Goal: Transaction & Acquisition: Purchase product/service

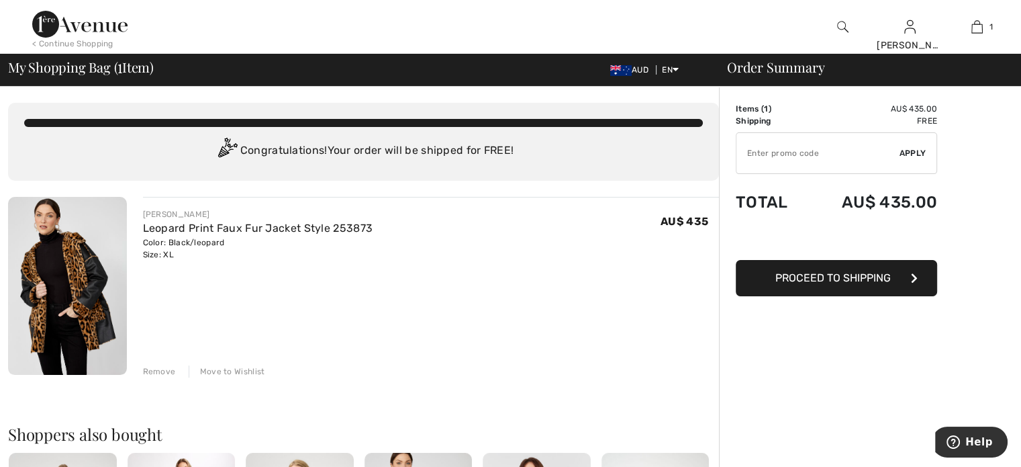
click at [877, 274] on span "Proceed to Shipping" at bounding box center [833, 277] width 115 height 13
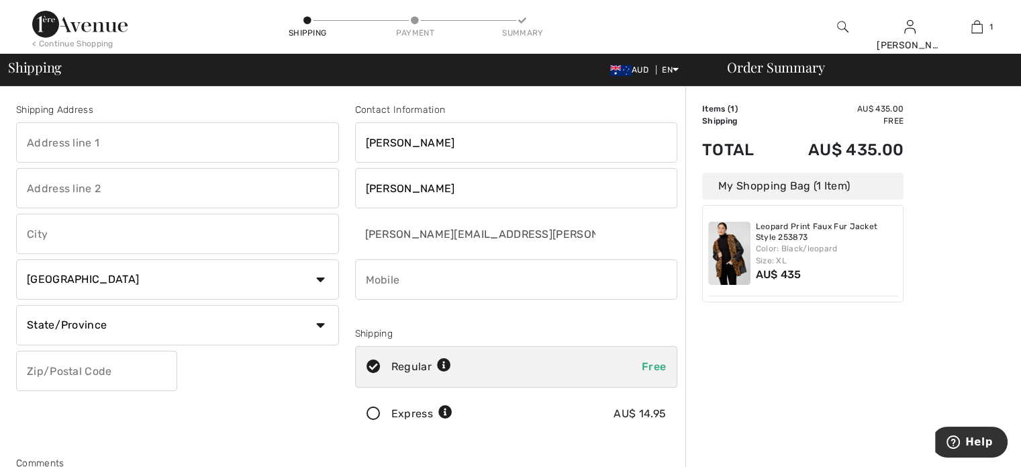
click at [105, 141] on input "text" at bounding box center [177, 142] width 323 height 40
type input "14 Telopea Cl"
type input "LAKE HAVEN"
select select "AU"
type input "2263"
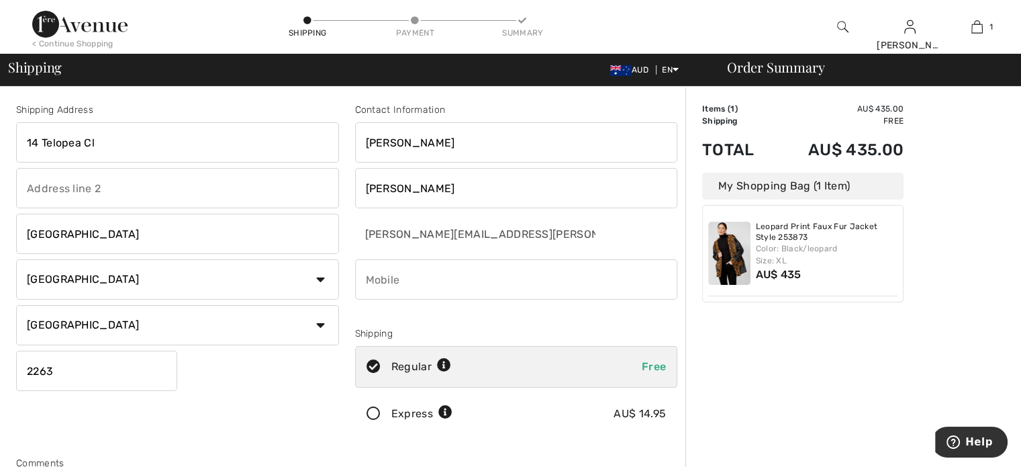
type input "0408281553"
type input "NSW"
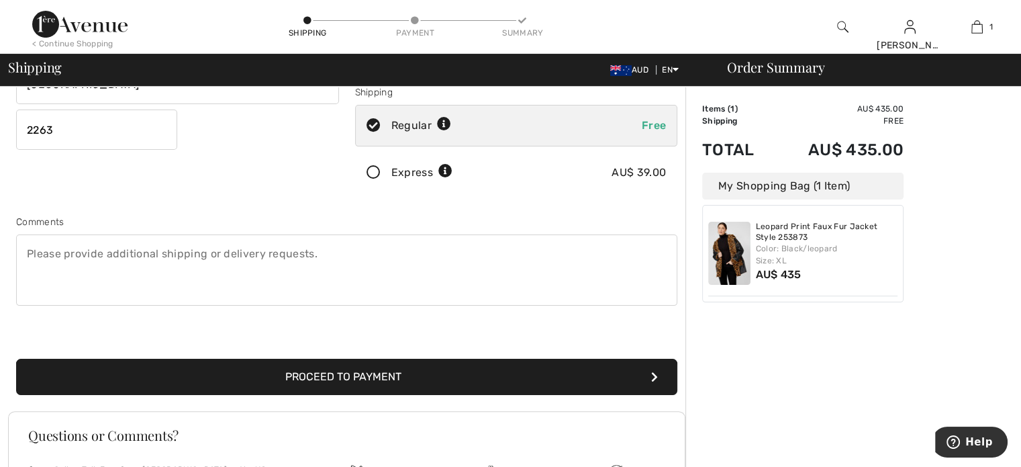
scroll to position [242, 0]
click at [35, 279] on textarea at bounding box center [346, 269] width 661 height 71
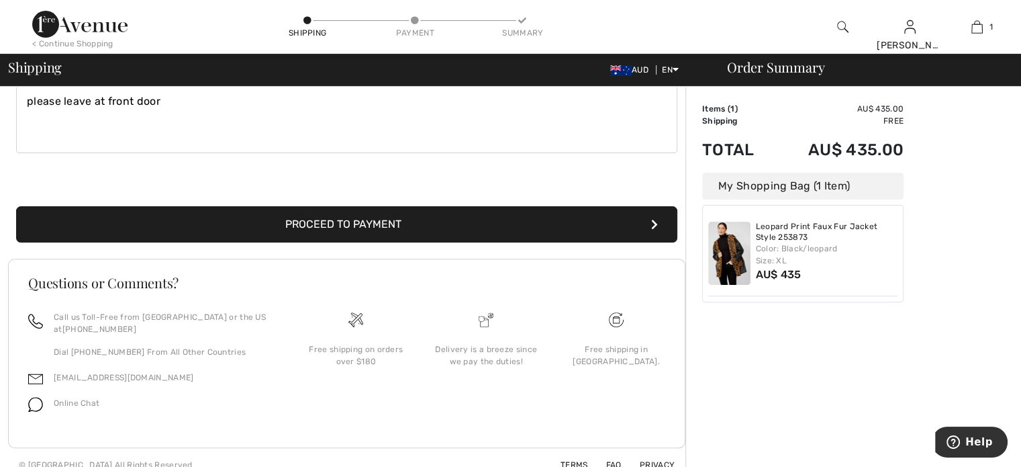
scroll to position [406, 0]
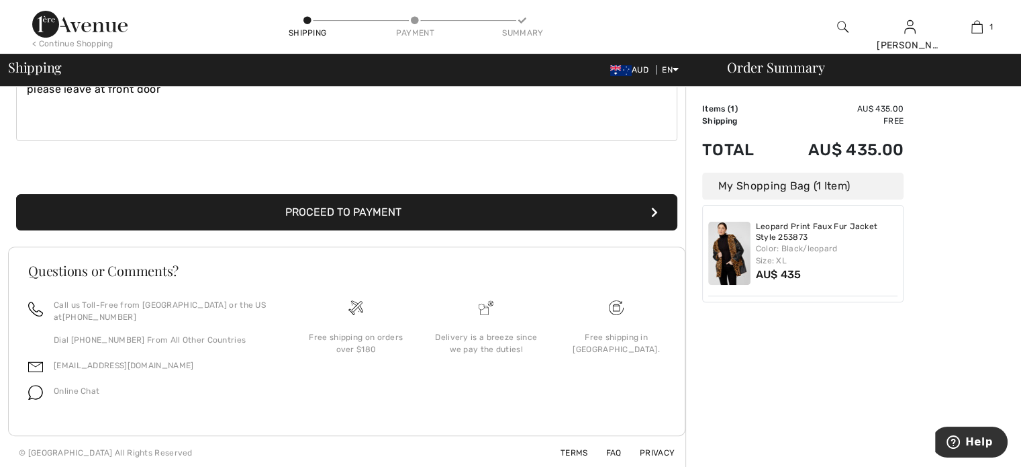
type textarea "please leave at front door"
click at [364, 203] on button "Proceed to Payment" at bounding box center [346, 212] width 661 height 36
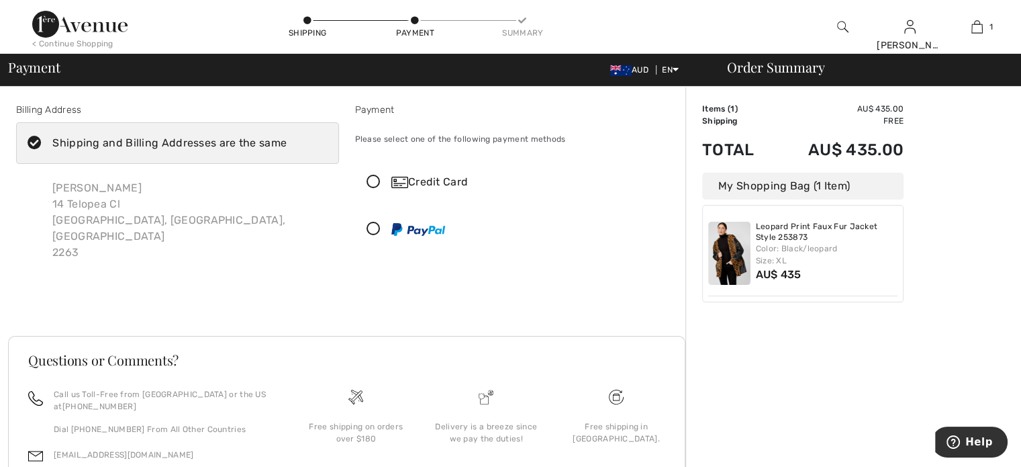
click at [375, 176] on icon at bounding box center [374, 182] width 36 height 14
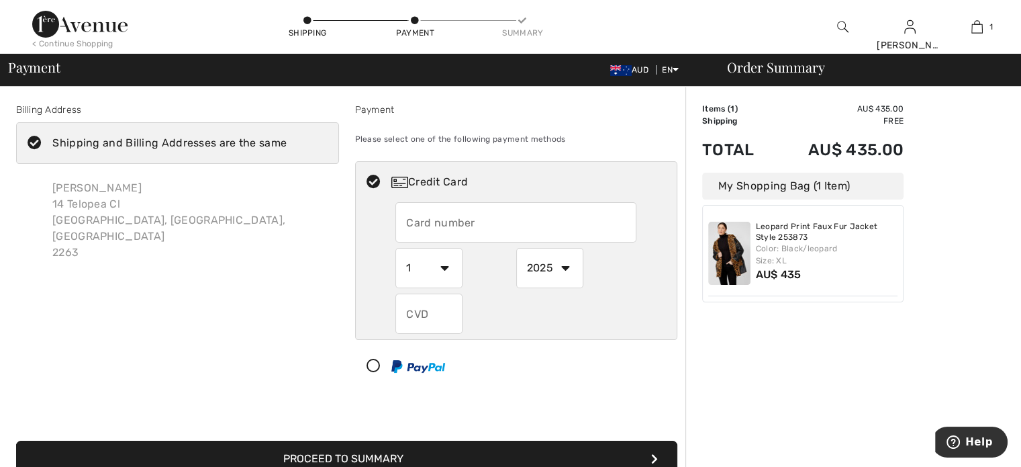
click at [410, 225] on input "text" at bounding box center [516, 222] width 241 height 40
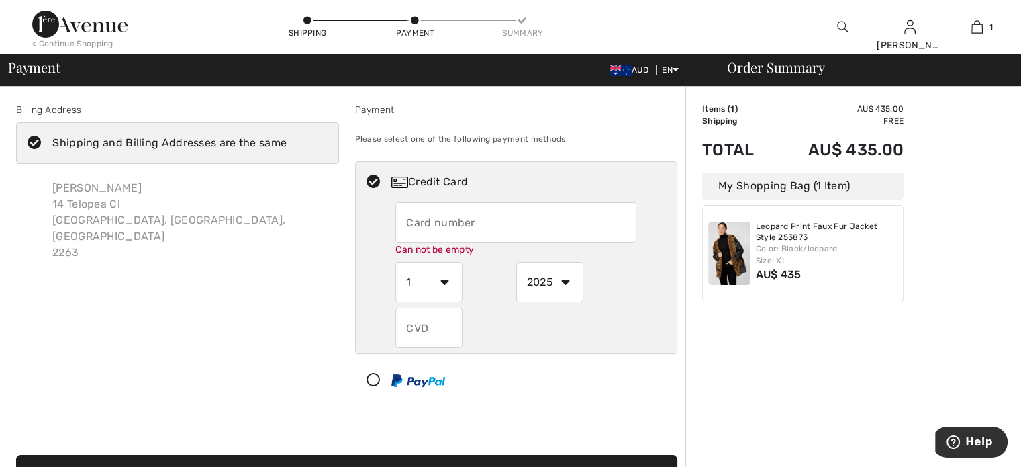
type input "5353185287300967"
select select "6"
select select "2028"
type input "959"
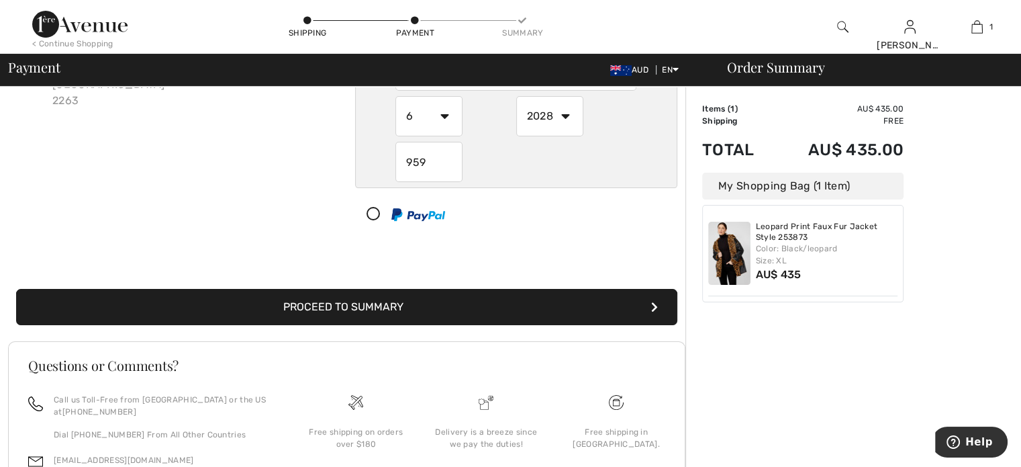
scroll to position [187, 0]
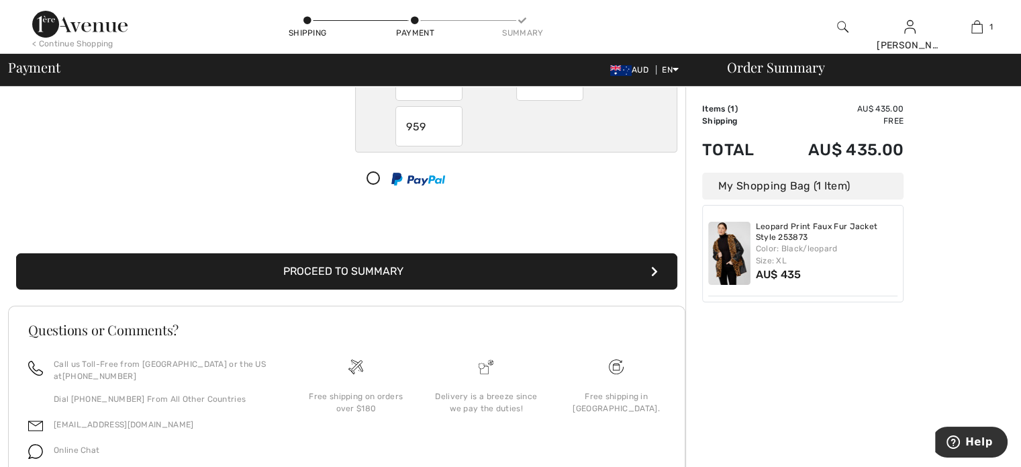
click at [344, 265] on button "Proceed to Summary" at bounding box center [346, 271] width 661 height 36
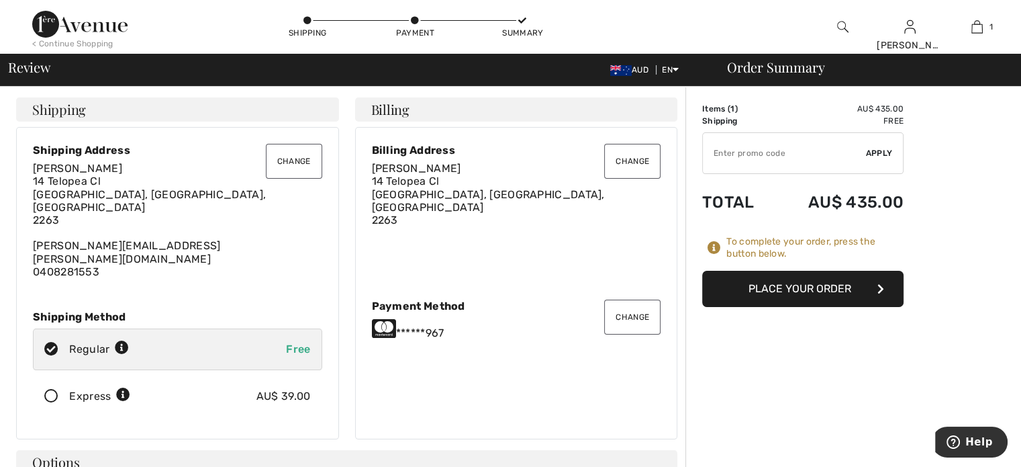
click at [780, 283] on button "Place Your Order" at bounding box center [802, 289] width 201 height 36
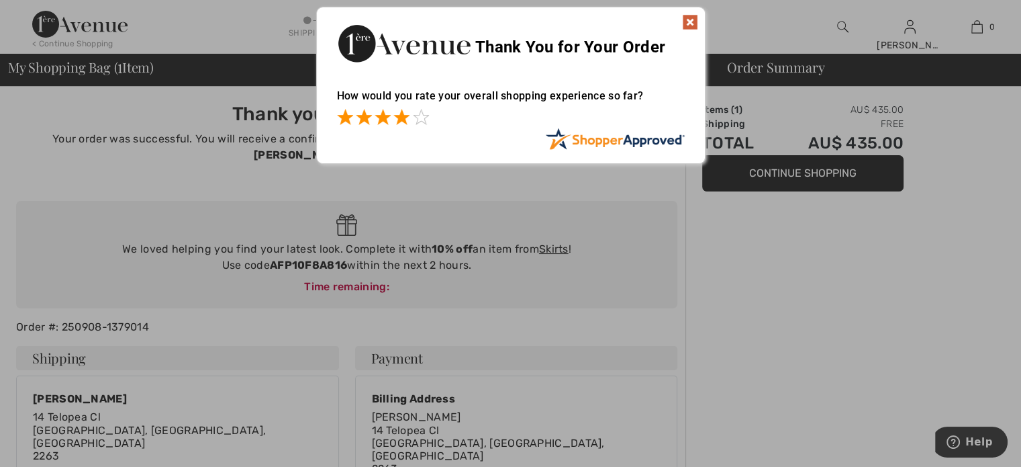
click at [402, 113] on span at bounding box center [401, 117] width 16 height 16
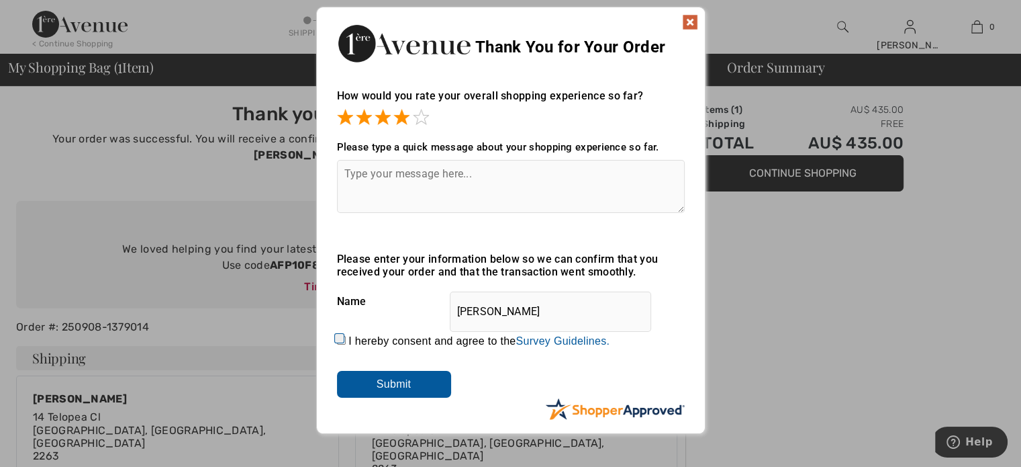
click at [338, 336] on input "I hereby consent and agree to the By submitting a review, you grant permission …" at bounding box center [341, 340] width 9 height 9
checkbox input "true"
click at [378, 381] on input "Submit" at bounding box center [394, 384] width 114 height 27
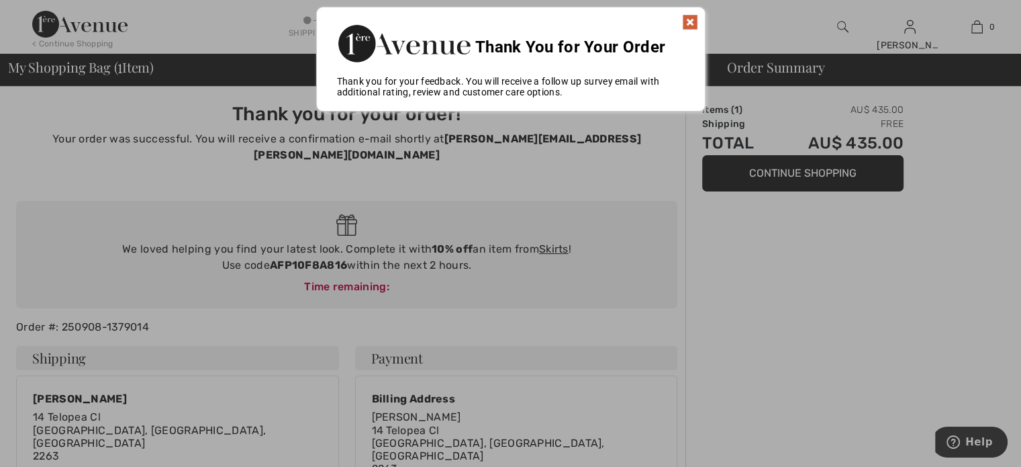
click at [551, 230] on div at bounding box center [510, 233] width 1021 height 467
click at [555, 231] on div at bounding box center [510, 233] width 1021 height 467
click at [360, 268] on div at bounding box center [510, 233] width 1021 height 467
click at [688, 15] on img at bounding box center [690, 22] width 16 height 16
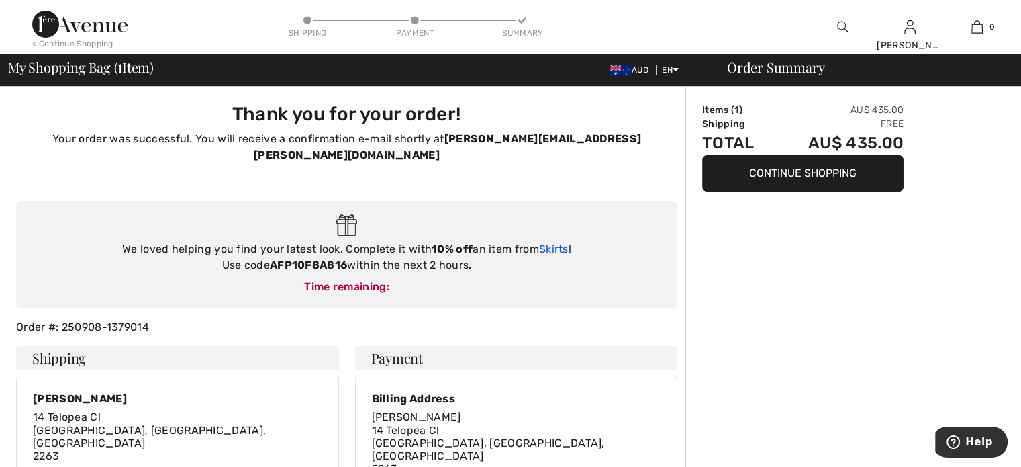
click at [549, 242] on link "Skirts" at bounding box center [554, 248] width 30 height 13
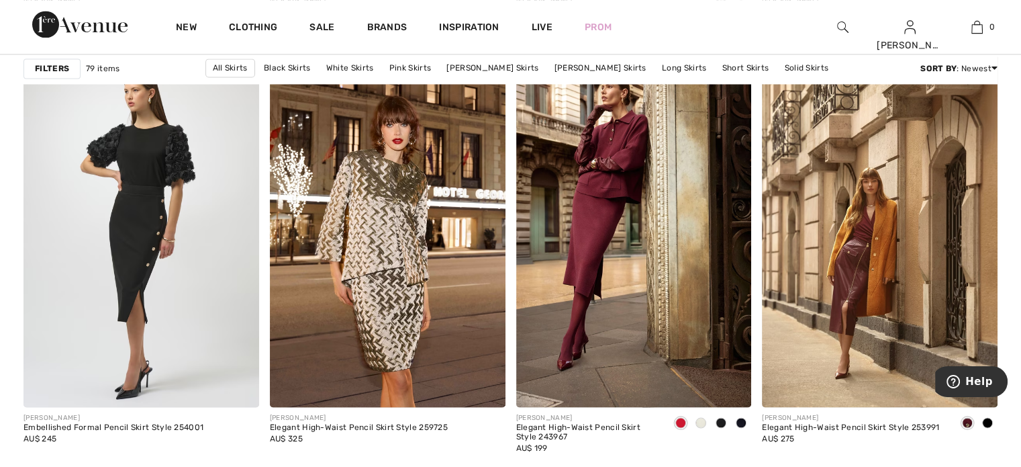
scroll to position [2514, 0]
